Goal: Information Seeking & Learning: Learn about a topic

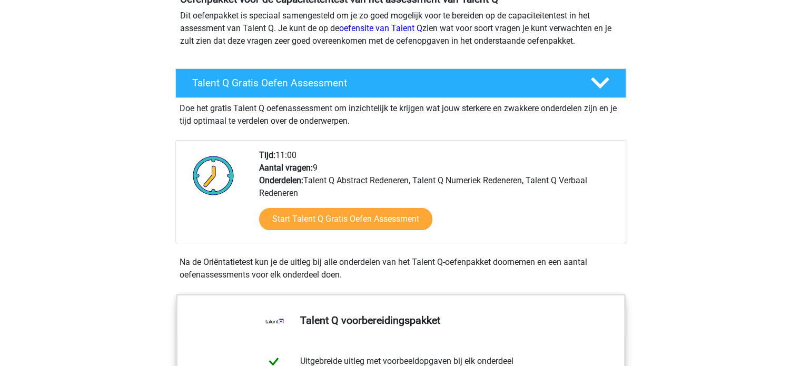
scroll to position [120, 0]
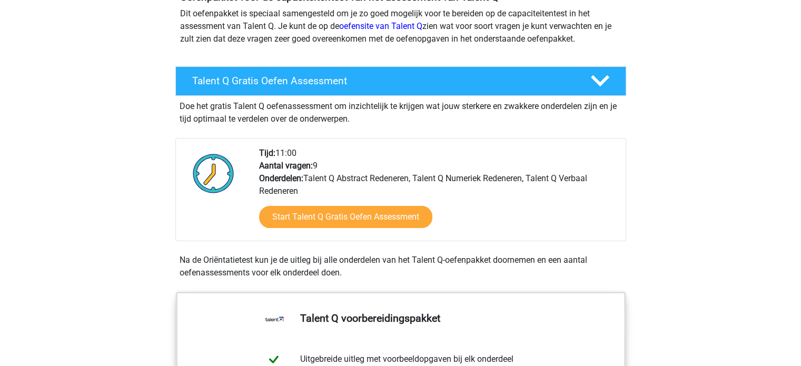
click at [345, 176] on div "Tijd: 11:00 Aantal vragen: 9 Onderdelen: Talent Q Abstract Redeneren, Talent Q …" at bounding box center [438, 194] width 374 height 94
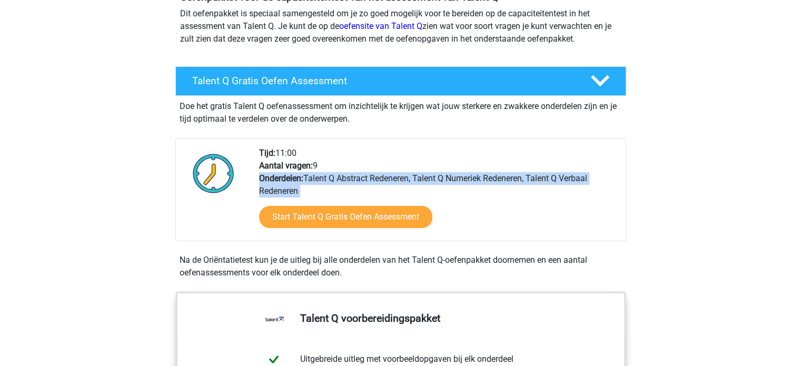
click at [345, 176] on div "Tijd: 11:00 Aantal vragen: 9 Onderdelen: Talent Q Abstract Redeneren, Talent Q …" at bounding box center [438, 194] width 374 height 94
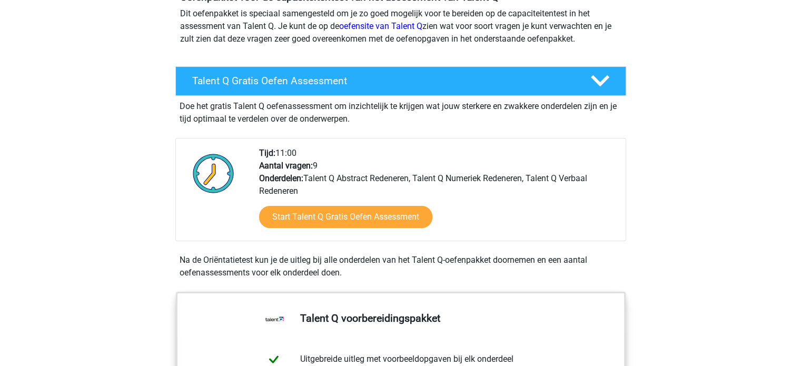
click at [293, 167] on b "Aantal vragen:" at bounding box center [286, 166] width 54 height 10
drag, startPoint x: 293, startPoint y: 167, endPoint x: 283, endPoint y: 157, distance: 14.5
click at [283, 157] on div "Tijd: 11:00 Aantal vragen: 9 Onderdelen: Talent Q Abstract Redeneren, Talent Q …" at bounding box center [438, 194] width 374 height 94
click at [276, 156] on div "Tijd: 11:00 Aantal vragen: 9 Onderdelen: Talent Q Abstract Redeneren, Talent Q …" at bounding box center [438, 194] width 374 height 94
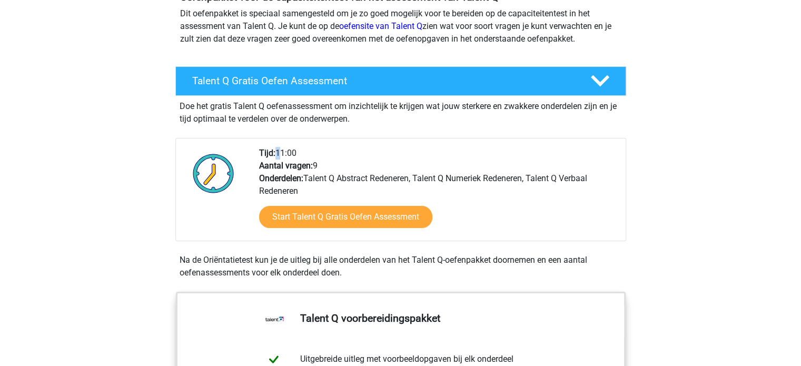
click at [276, 156] on div "Tijd: 11:00 Aantal vragen: 9 Onderdelen: Talent Q Abstract Redeneren, Talent Q …" at bounding box center [438, 194] width 374 height 94
click at [280, 161] on b "Aantal vragen:" at bounding box center [286, 166] width 54 height 10
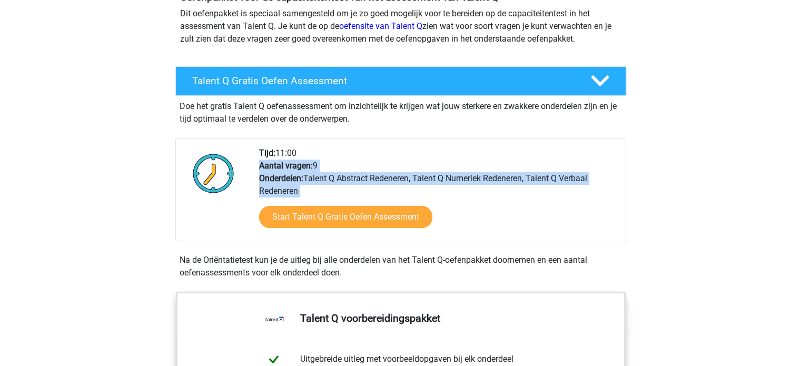
drag, startPoint x: 280, startPoint y: 160, endPoint x: 297, endPoint y: 177, distance: 23.8
click at [297, 177] on div "Tijd: 11:00 Aantal vragen: 9 Onderdelen: Talent Q Abstract Redeneren, Talent Q …" at bounding box center [438, 194] width 374 height 94
click at [297, 177] on b "Onderdelen:" at bounding box center [281, 178] width 44 height 10
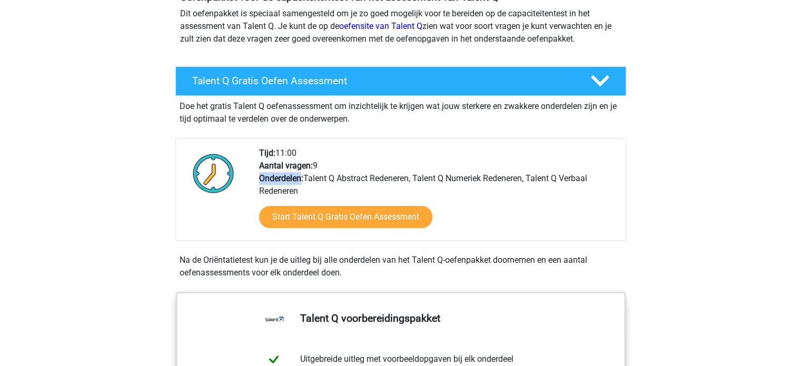
click at [297, 177] on b "Onderdelen:" at bounding box center [281, 178] width 44 height 10
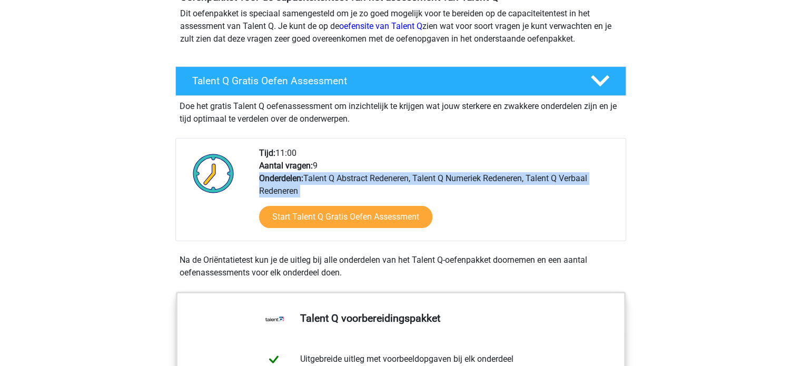
click at [297, 177] on b "Onderdelen:" at bounding box center [281, 178] width 44 height 10
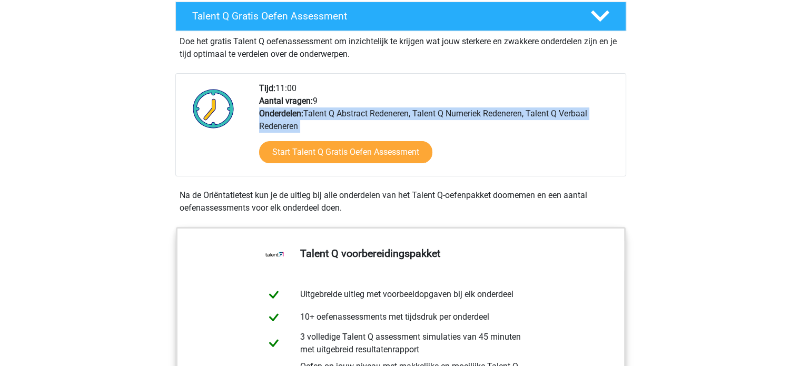
scroll to position [183, 0]
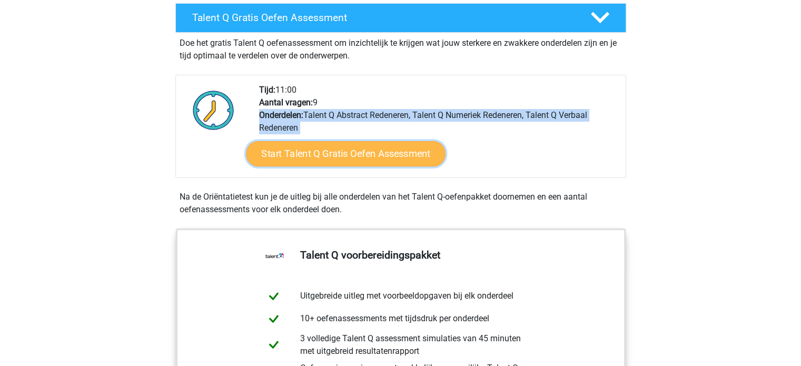
click at [366, 156] on link "Start Talent Q Gratis Oefen Assessment" at bounding box center [345, 153] width 199 height 25
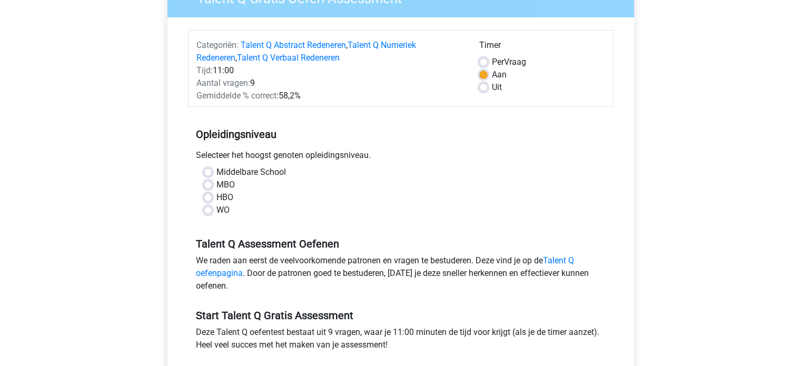
scroll to position [110, 0]
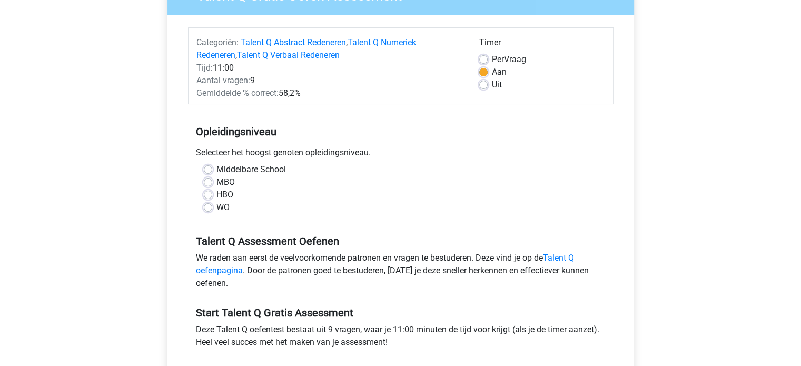
click at [217, 209] on label "WO" at bounding box center [223, 207] width 13 height 13
click at [205, 209] on input "WO" at bounding box center [208, 206] width 8 height 11
radio input "true"
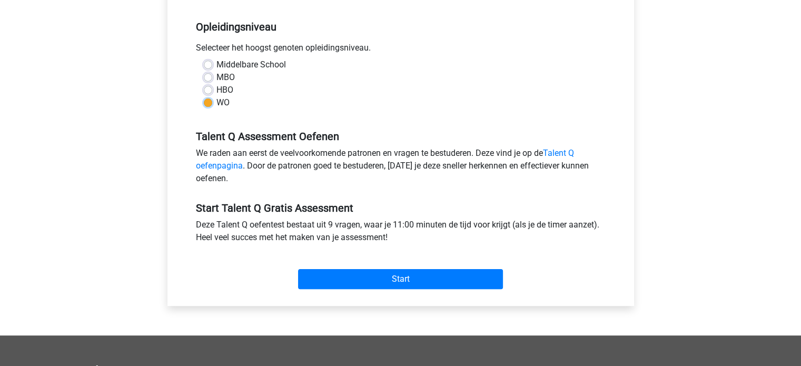
scroll to position [215, 0]
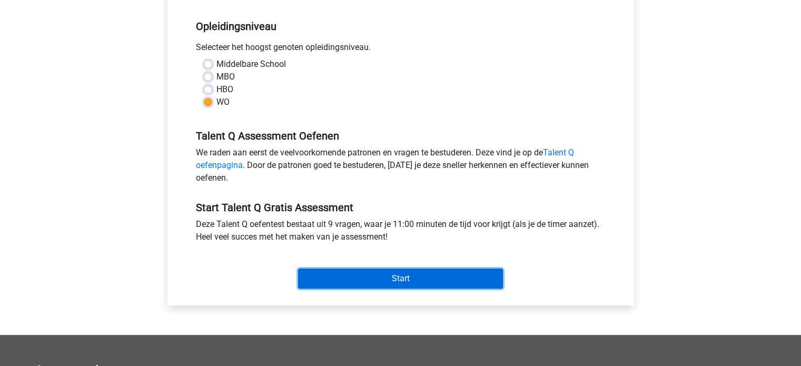
click at [412, 277] on input "Start" at bounding box center [400, 279] width 205 height 20
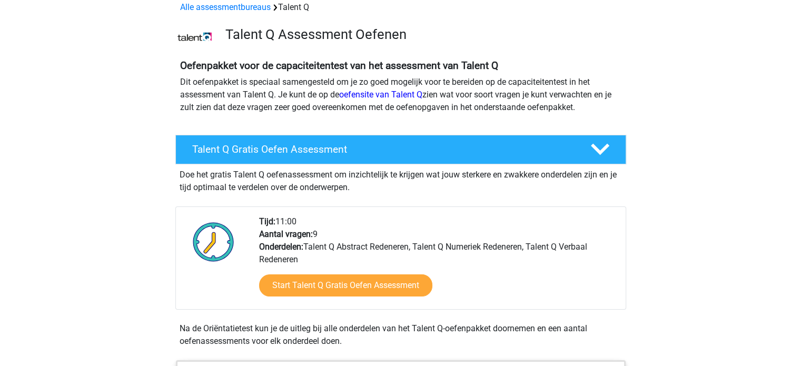
scroll to position [35, 0]
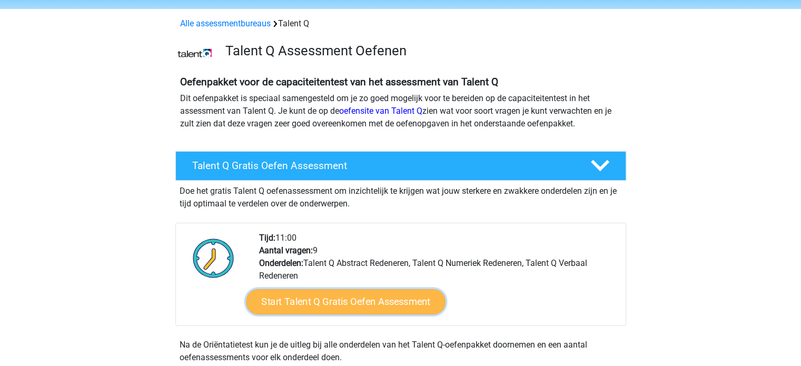
click at [370, 305] on link "Start Talent Q Gratis Oefen Assessment" at bounding box center [345, 301] width 199 height 25
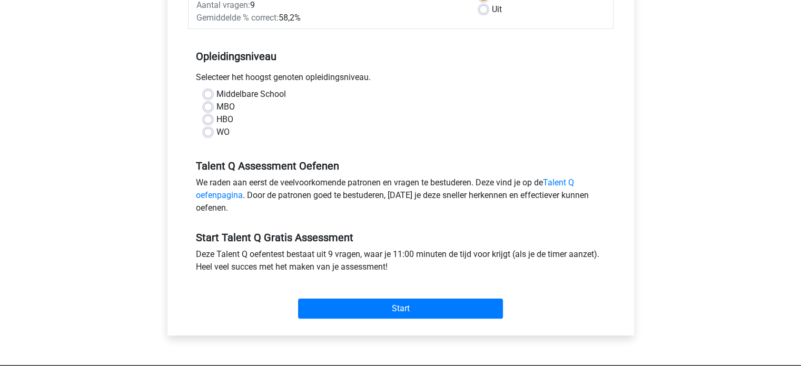
scroll to position [185, 0]
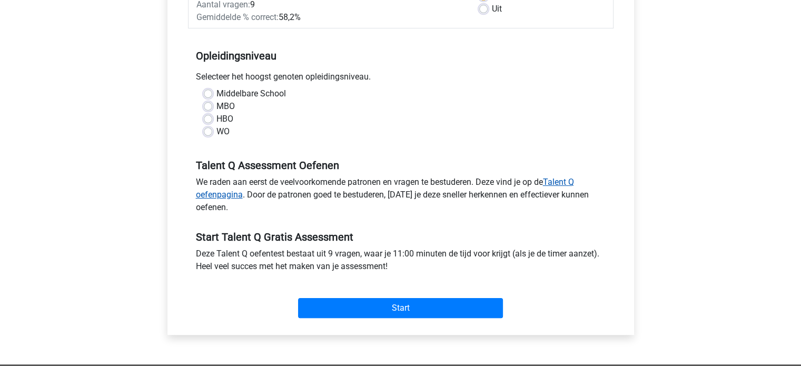
click at [567, 184] on link "Talent Q oefenpagina" at bounding box center [385, 188] width 378 height 23
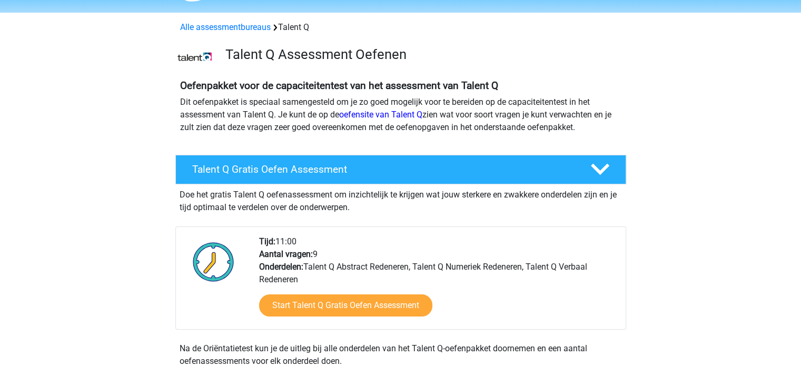
scroll to position [50, 0]
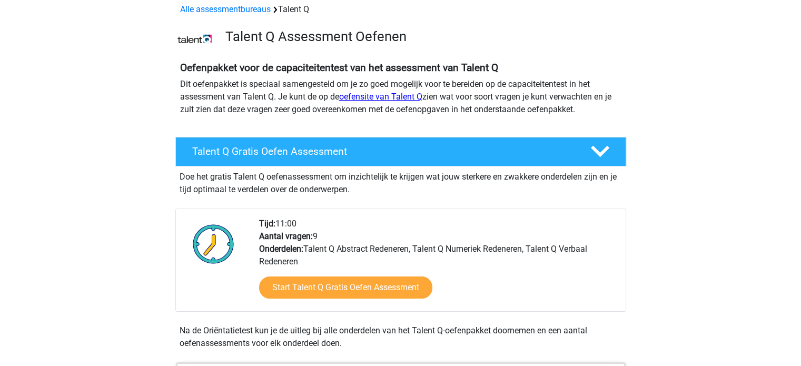
click at [396, 95] on link "oefensite van Talent Q" at bounding box center [380, 97] width 83 height 10
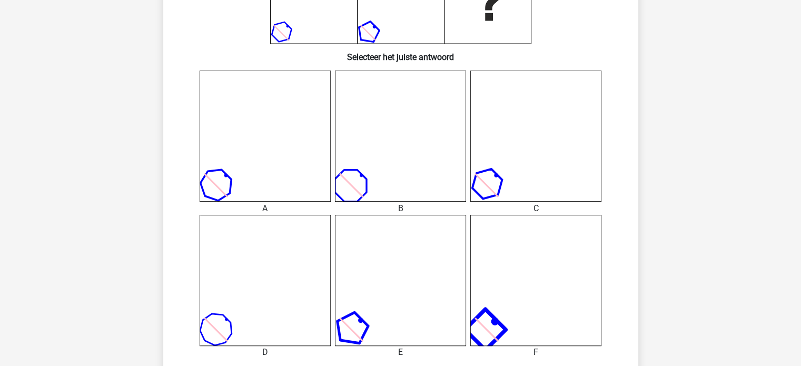
scroll to position [229, 0]
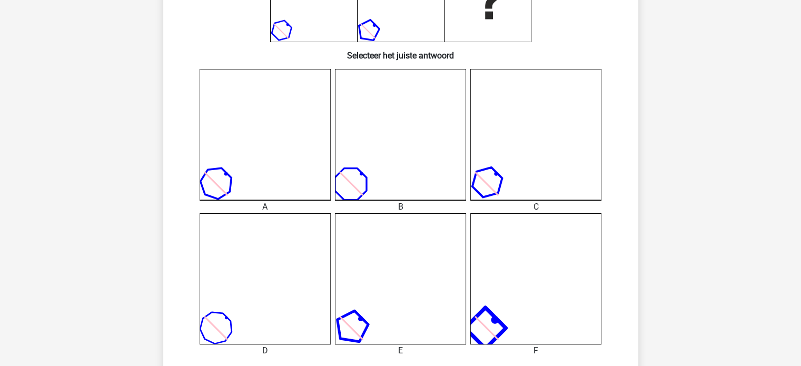
click at [504, 265] on icon at bounding box center [536, 278] width 131 height 131
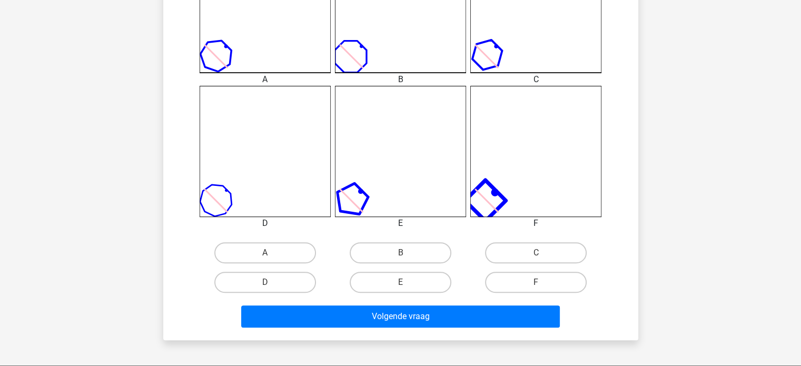
scroll to position [357, 0]
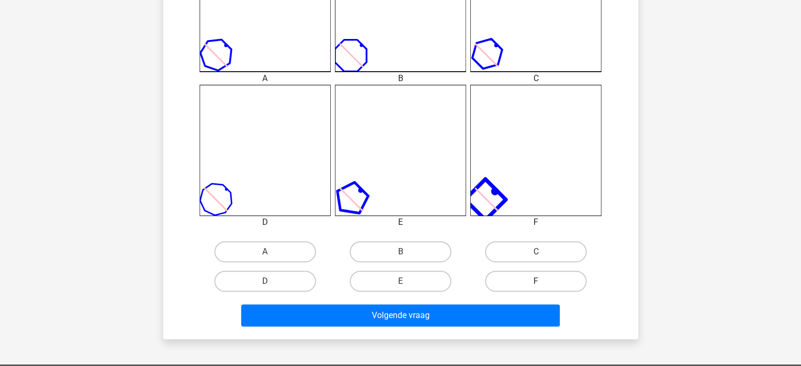
click at [521, 281] on label "F" at bounding box center [536, 281] width 102 height 21
click at [536, 281] on input "F" at bounding box center [539, 284] width 7 height 7
radio input "true"
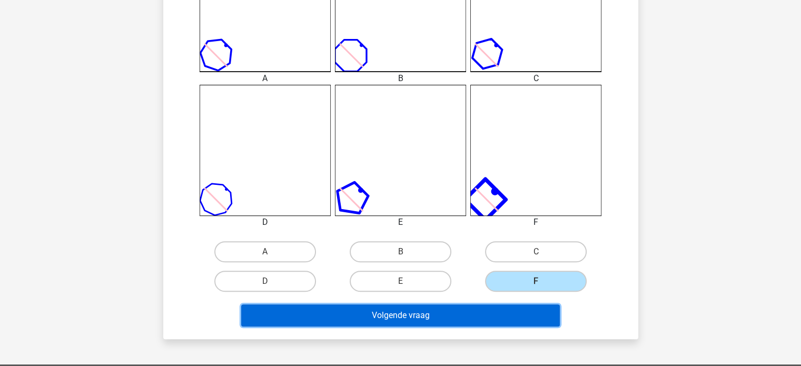
click at [449, 310] on button "Volgende vraag" at bounding box center [400, 316] width 319 height 22
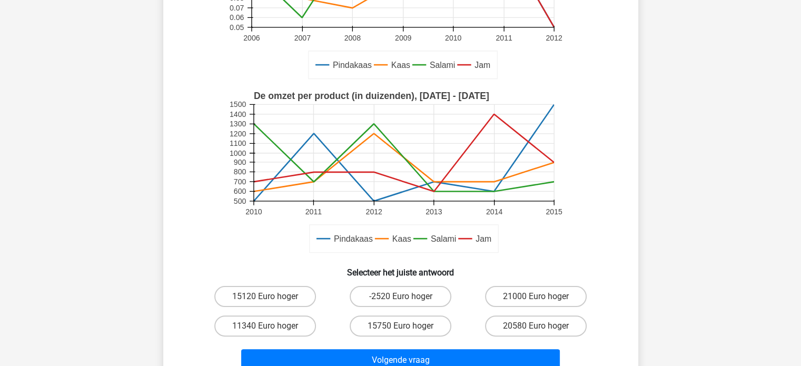
scroll to position [187, 0]
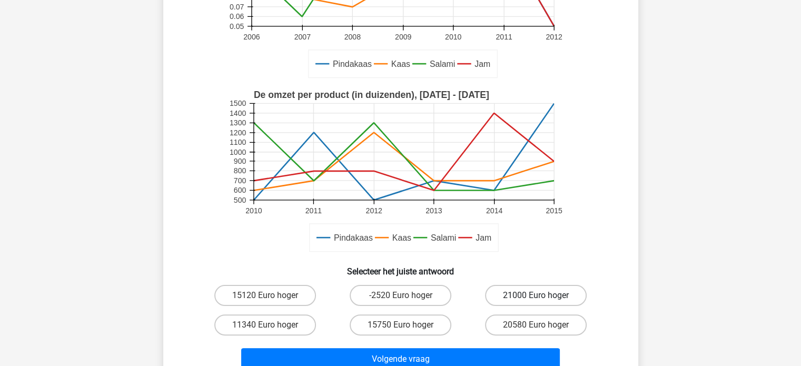
click at [517, 295] on label "21000 Euro hoger" at bounding box center [536, 295] width 102 height 21
click at [536, 296] on input "21000 Euro hoger" at bounding box center [539, 299] width 7 height 7
radio input "true"
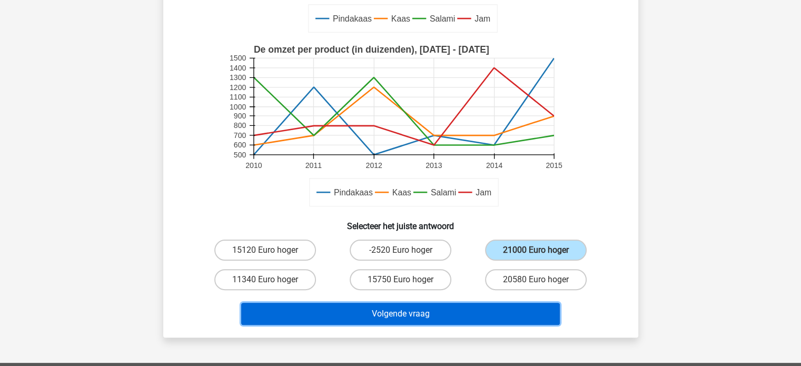
click at [467, 303] on button "Volgende vraag" at bounding box center [400, 314] width 319 height 22
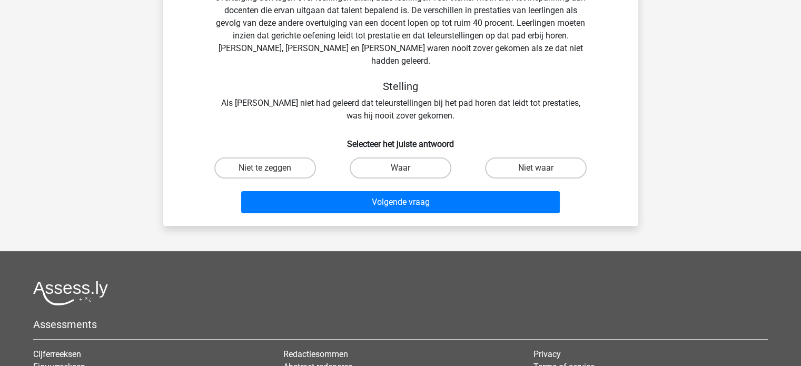
scroll to position [117, 0]
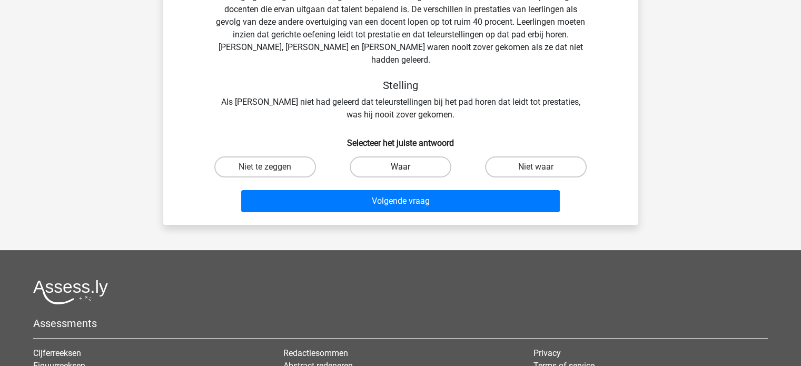
click at [420, 156] on label "Waar" at bounding box center [401, 166] width 102 height 21
click at [407, 167] on input "Waar" at bounding box center [403, 170] width 7 height 7
radio input "true"
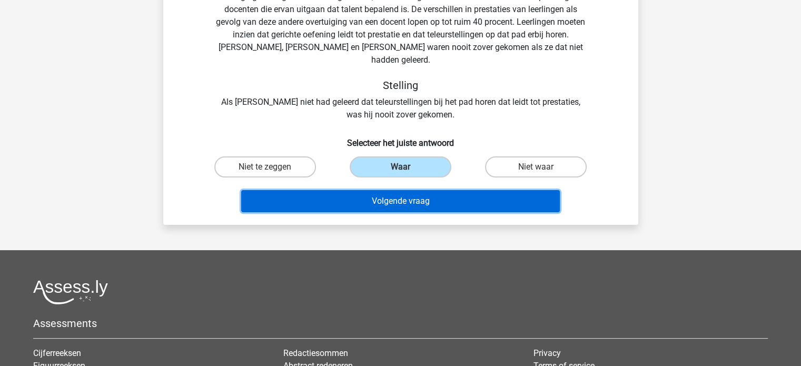
click at [419, 190] on button "Volgende vraag" at bounding box center [400, 201] width 319 height 22
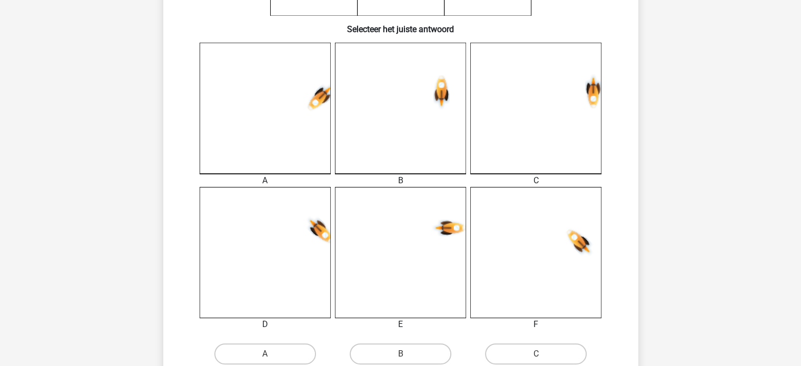
scroll to position [335, 0]
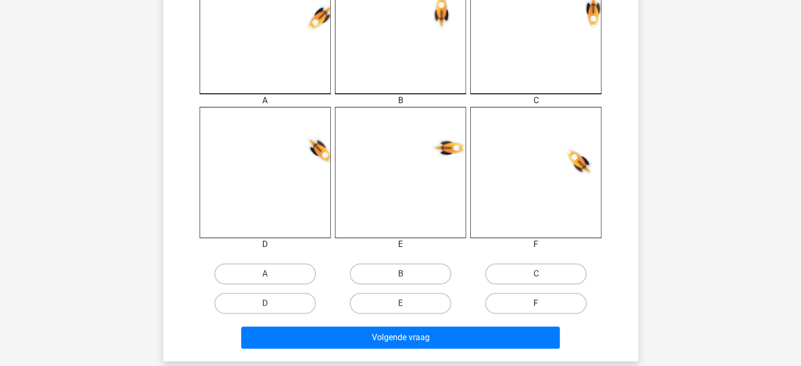
click at [504, 302] on label "F" at bounding box center [536, 303] width 102 height 21
click at [536, 304] on input "F" at bounding box center [539, 307] width 7 height 7
radio input "true"
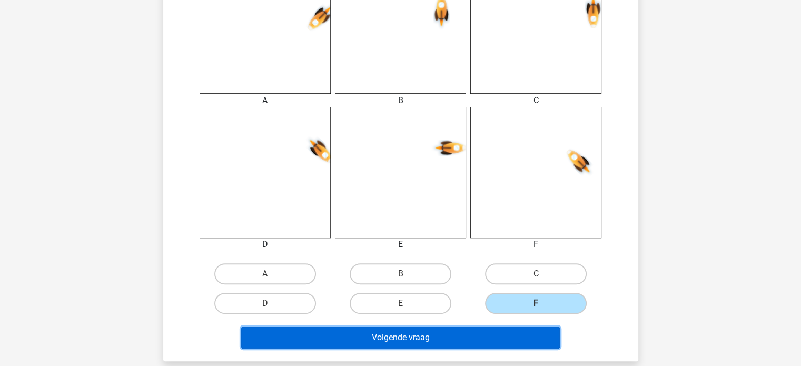
click at [447, 332] on button "Volgende vraag" at bounding box center [400, 338] width 319 height 22
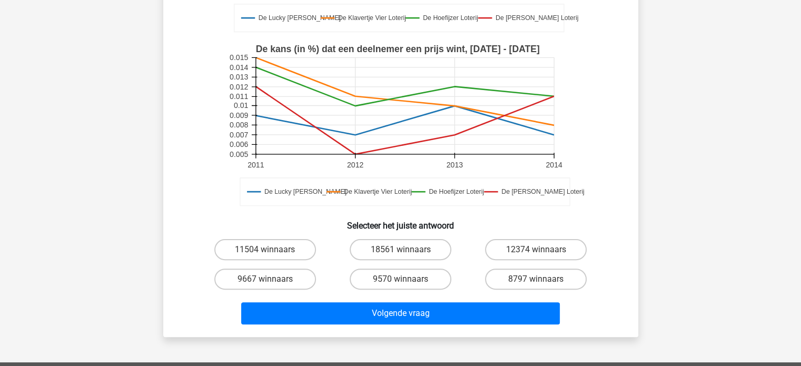
scroll to position [252, 0]
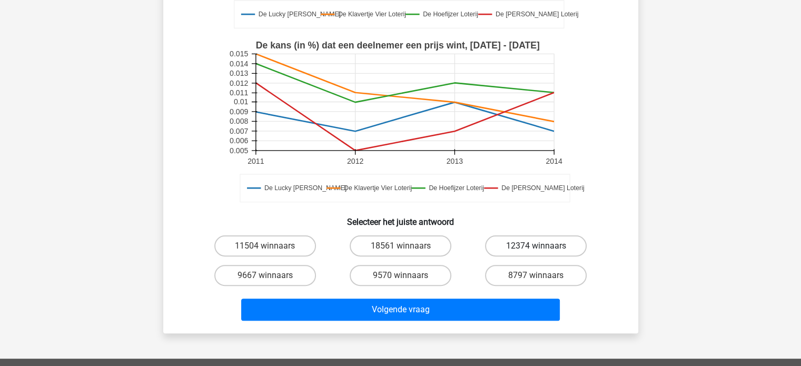
click at [524, 236] on label "12374 winnaars" at bounding box center [536, 246] width 102 height 21
click at [536, 246] on input "12374 winnaars" at bounding box center [539, 249] width 7 height 7
radio input "true"
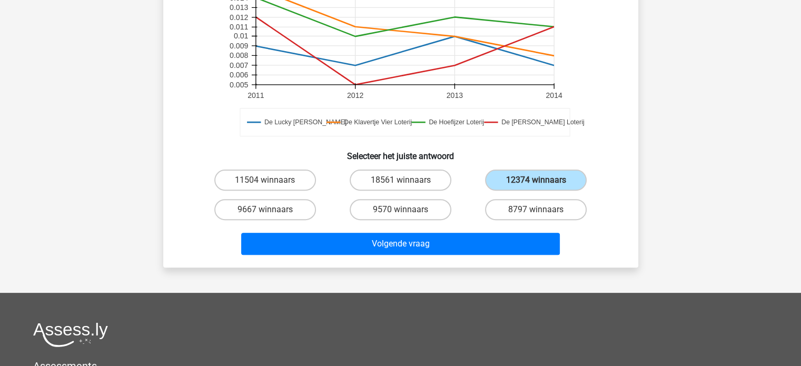
scroll to position [320, 0]
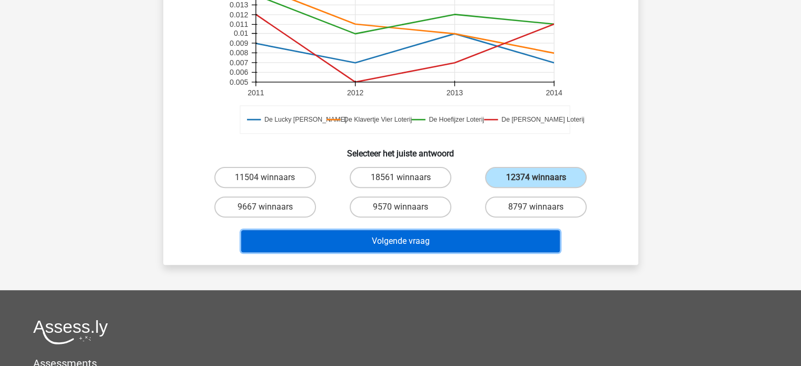
click at [439, 230] on button "Volgende vraag" at bounding box center [400, 241] width 319 height 22
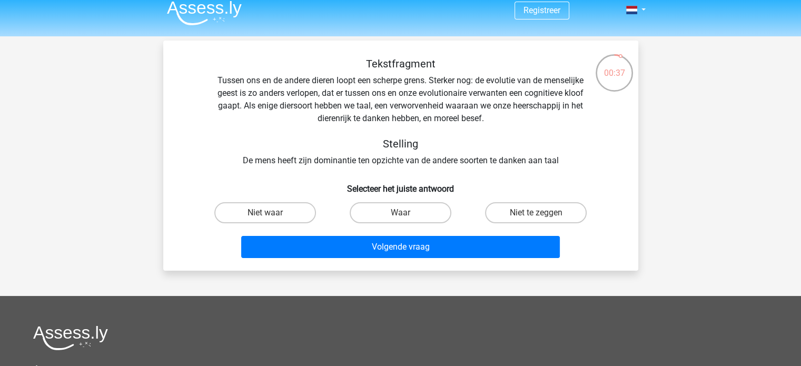
scroll to position [0, 0]
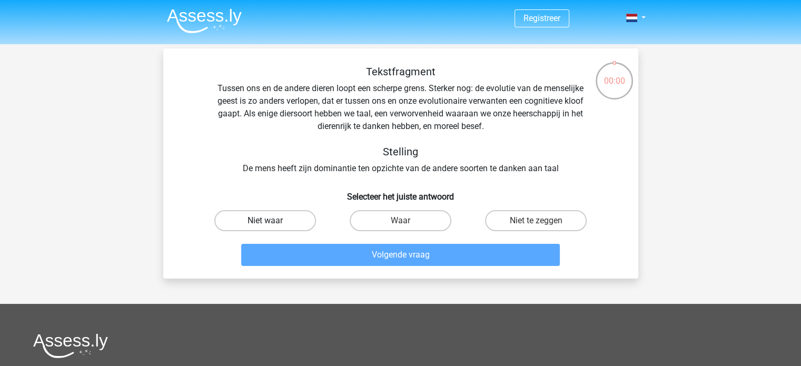
click at [299, 223] on label "Niet waar" at bounding box center [265, 220] width 102 height 21
click at [272, 223] on input "Niet waar" at bounding box center [268, 224] width 7 height 7
radio input "true"
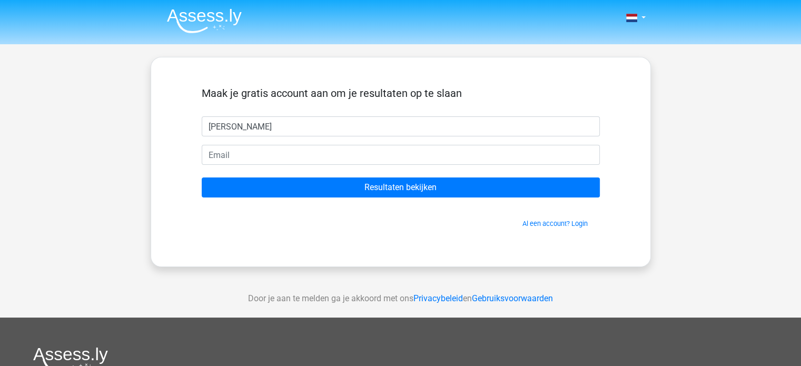
type input "[PERSON_NAME]"
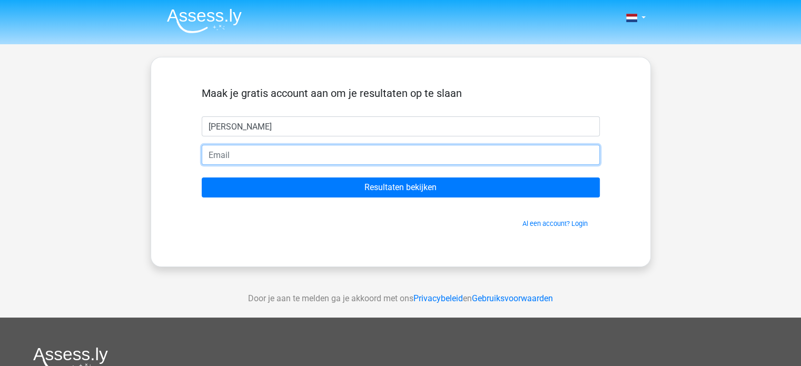
click at [298, 160] on input "email" at bounding box center [401, 155] width 398 height 20
type input "[EMAIL_ADDRESS][DOMAIN_NAME]"
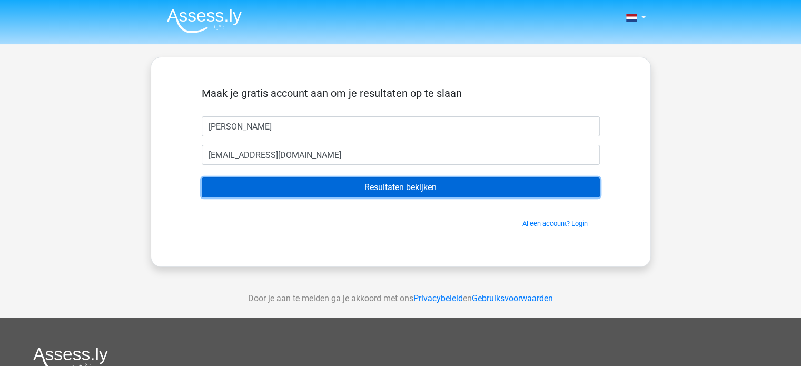
click at [323, 187] on input "Resultaten bekijken" at bounding box center [401, 188] width 398 height 20
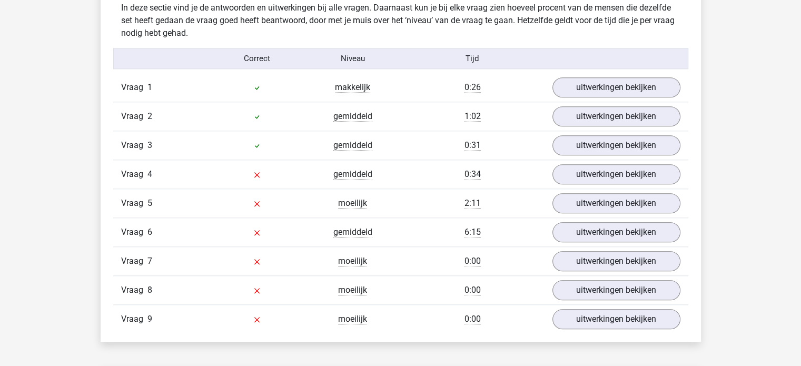
scroll to position [1092, 0]
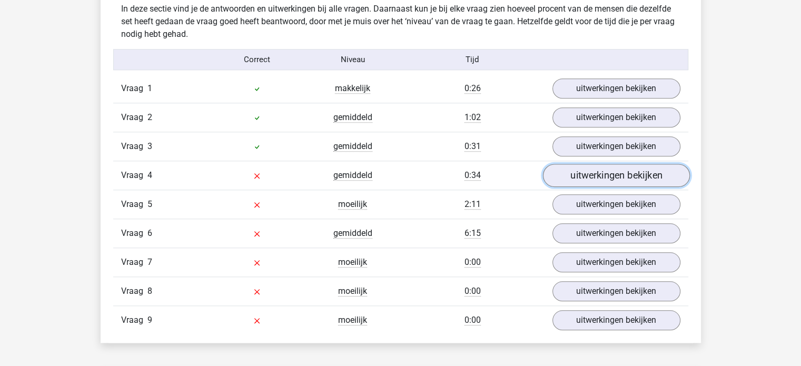
click at [583, 176] on link "uitwerkingen bekijken" at bounding box center [616, 175] width 147 height 23
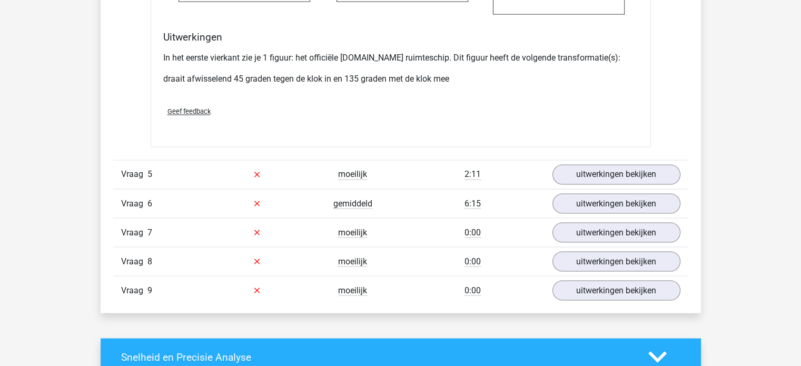
scroll to position [1836, 0]
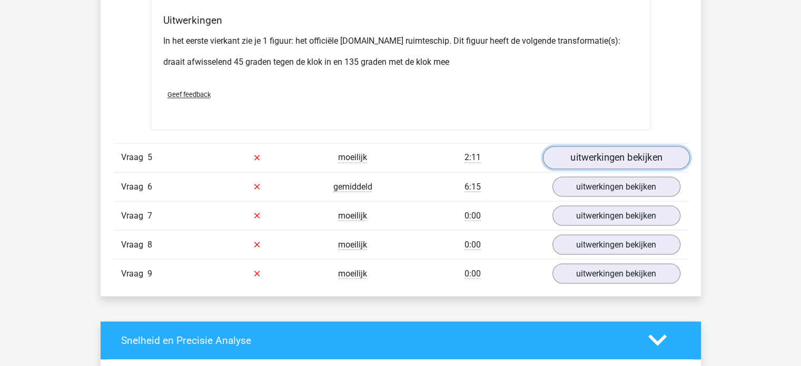
click at [578, 159] on link "uitwerkingen bekijken" at bounding box center [616, 157] width 147 height 23
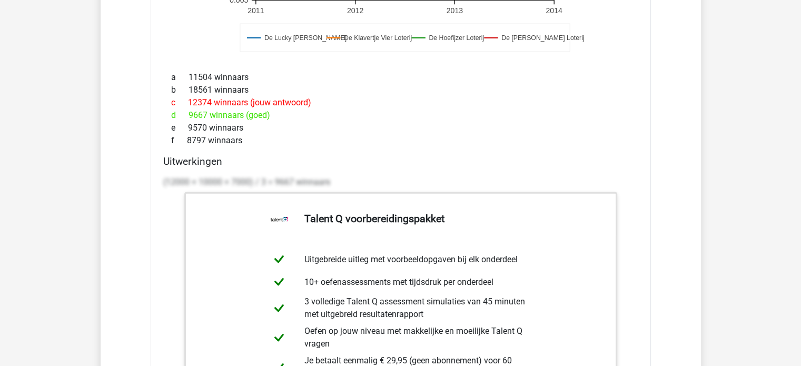
scroll to position [2343, 0]
click at [383, 156] on h4 "Uitwerkingen" at bounding box center [400, 162] width 475 height 12
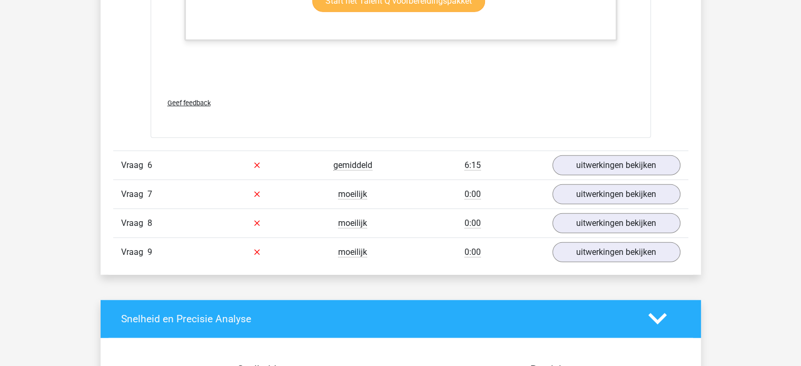
scroll to position [2748, 0]
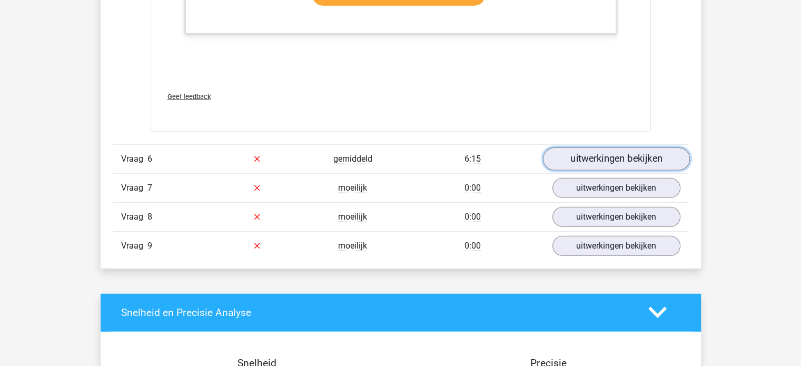
click at [574, 158] on link "uitwerkingen bekijken" at bounding box center [616, 159] width 147 height 23
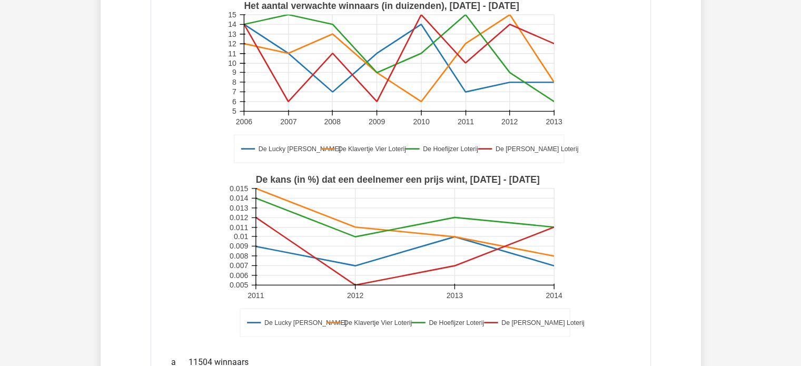
scroll to position [2008, 0]
